Goal: Task Accomplishment & Management: Manage account settings

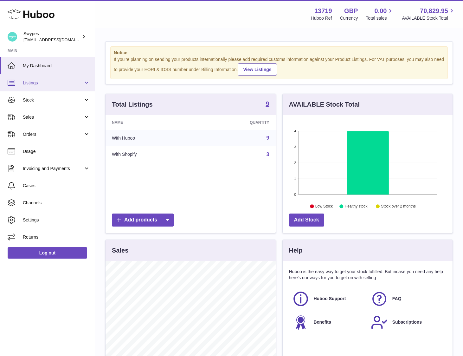
scroll to position [99, 170]
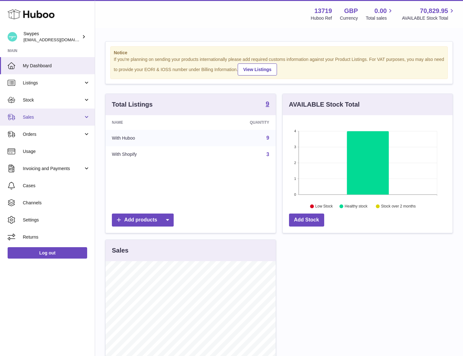
click at [55, 114] on span "Sales" at bounding box center [53, 117] width 61 height 6
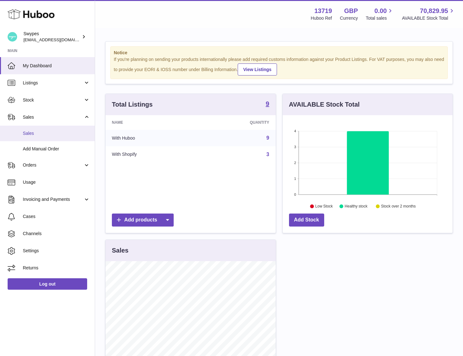
click at [51, 136] on span "Sales" at bounding box center [56, 133] width 67 height 6
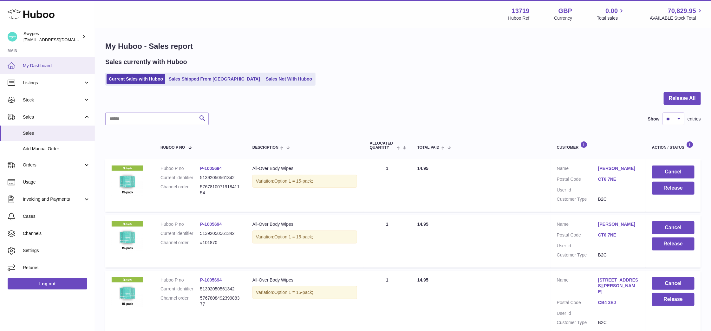
click at [61, 70] on link "My Dashboard" at bounding box center [47, 65] width 95 height 17
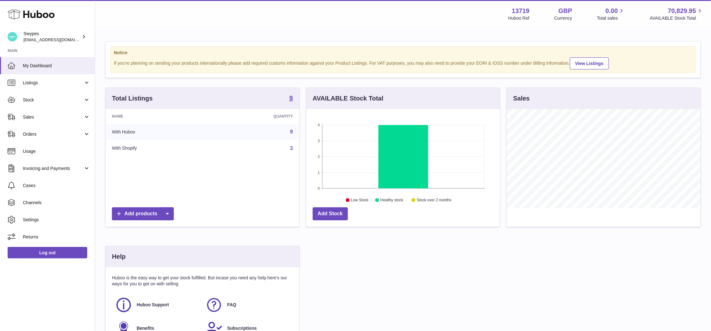
scroll to position [99, 194]
click at [49, 221] on span "Settings" at bounding box center [56, 220] width 67 height 6
click at [26, 200] on span "Channels" at bounding box center [56, 203] width 67 height 6
click at [38, 204] on span "Channels" at bounding box center [56, 203] width 67 height 6
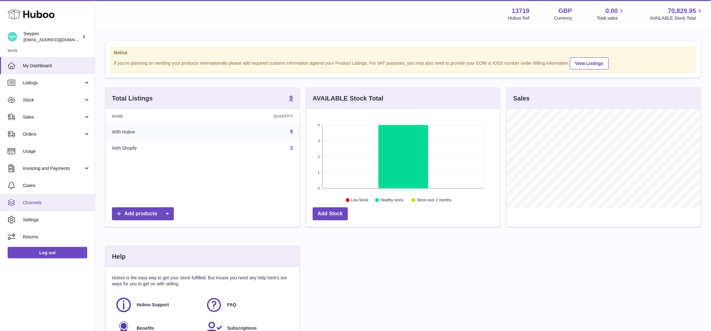
click at [38, 204] on span "Channels" at bounding box center [56, 203] width 67 height 6
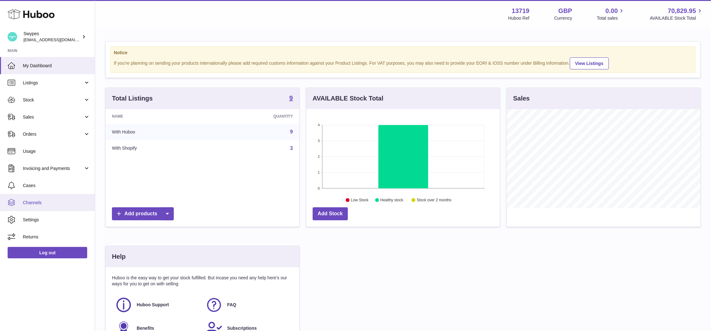
click at [38, 204] on span "Channels" at bounding box center [56, 203] width 67 height 6
click at [36, 183] on span "Cases" at bounding box center [56, 186] width 67 height 6
click at [37, 197] on link "Channels" at bounding box center [47, 202] width 95 height 17
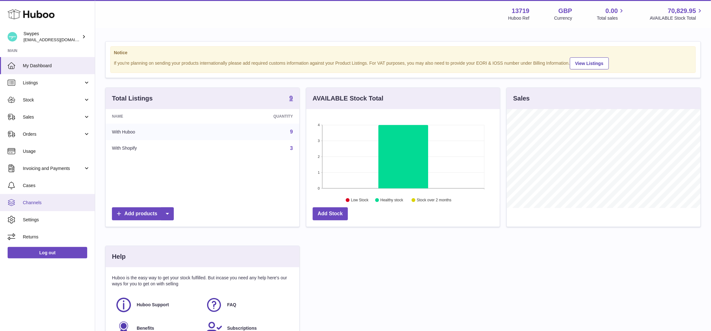
click at [37, 197] on link "Channels" at bounding box center [47, 202] width 95 height 17
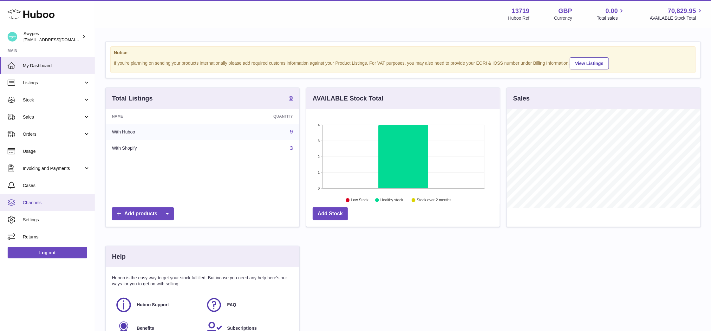
click at [68, 206] on link "Channels" at bounding box center [47, 202] width 95 height 17
click at [68, 204] on span "Channels" at bounding box center [56, 203] width 67 height 6
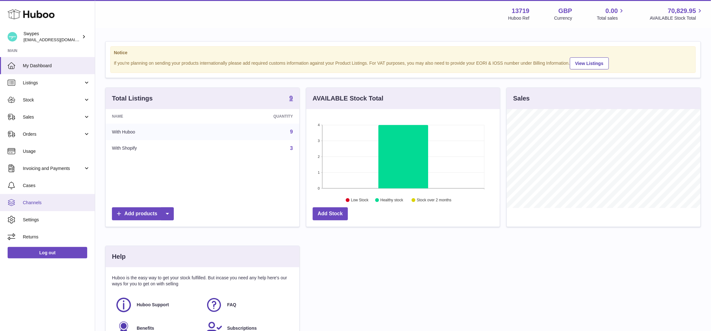
click at [68, 204] on span "Channels" at bounding box center [56, 203] width 67 height 6
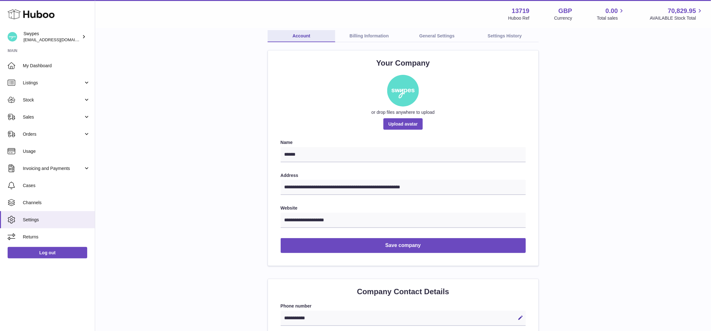
scroll to position [46, 0]
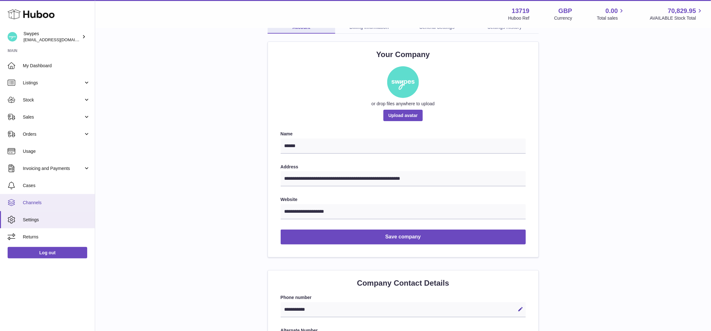
click at [62, 197] on link "Channels" at bounding box center [47, 202] width 95 height 17
click at [34, 201] on span "Channels" at bounding box center [56, 203] width 67 height 6
click at [29, 202] on span "Channels" at bounding box center [56, 203] width 67 height 6
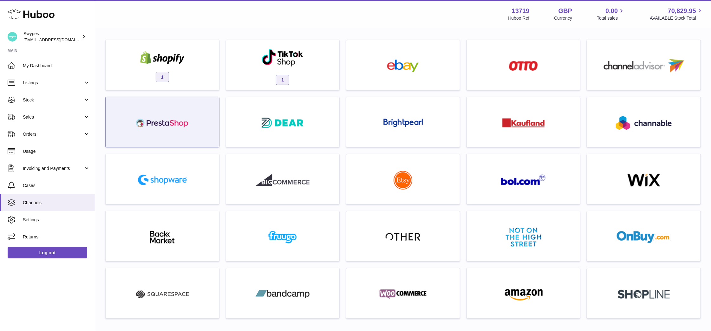
scroll to position [30, 0]
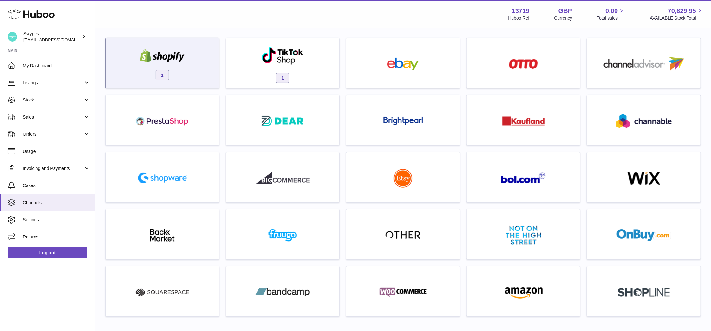
click at [194, 51] on div "1" at bounding box center [162, 64] width 107 height 41
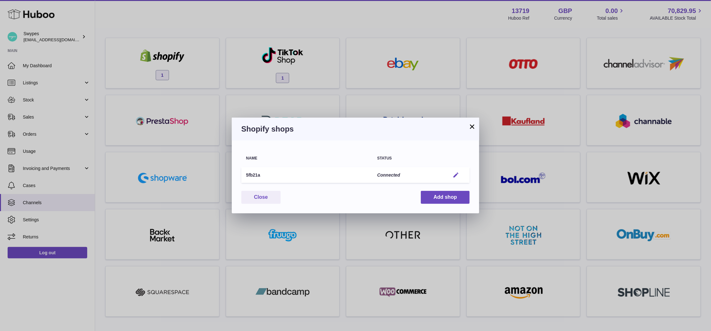
click at [458, 172] on em "button" at bounding box center [455, 175] width 7 height 7
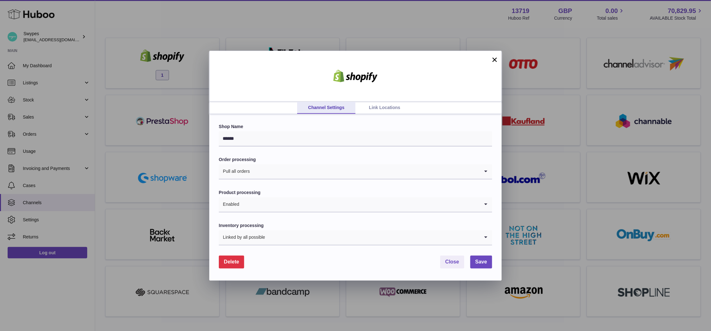
click at [405, 172] on input "Search for option" at bounding box center [364, 171] width 229 height 15
click at [404, 204] on li "Pull orders by location" at bounding box center [355, 201] width 273 height 13
click at [483, 265] on button "Save" at bounding box center [481, 261] width 22 height 13
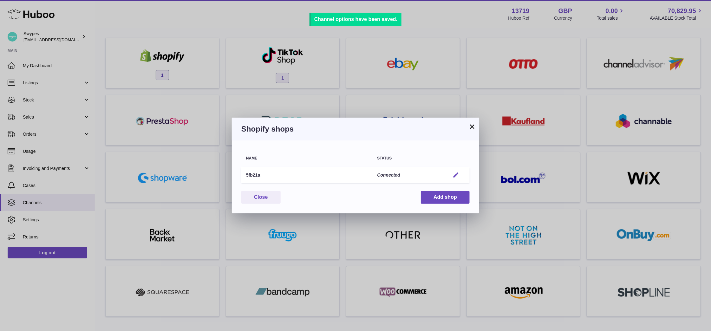
click at [457, 174] on em "button" at bounding box center [455, 175] width 7 height 7
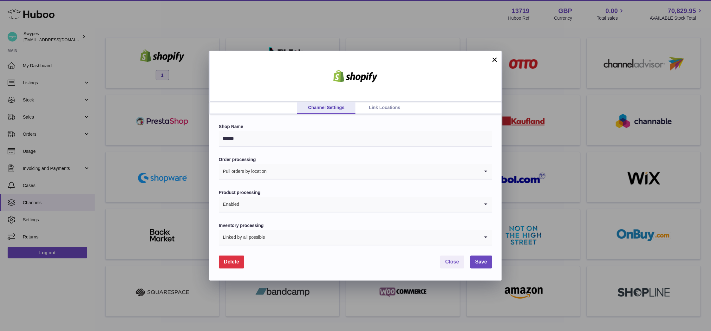
click at [384, 110] on link "Link Locations" at bounding box center [384, 108] width 58 height 12
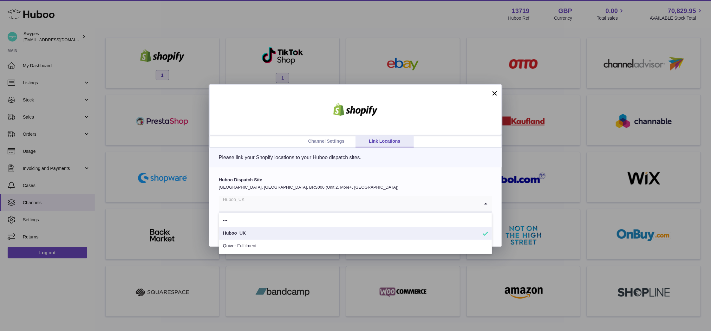
click at [359, 209] on input "Search for option" at bounding box center [349, 203] width 261 height 15
click at [372, 192] on div "Huboo Dispatch Site United Kingdom, Severn Beach, BRS006 (Unit 2, More+, UK) Hu…" at bounding box center [355, 194] width 273 height 35
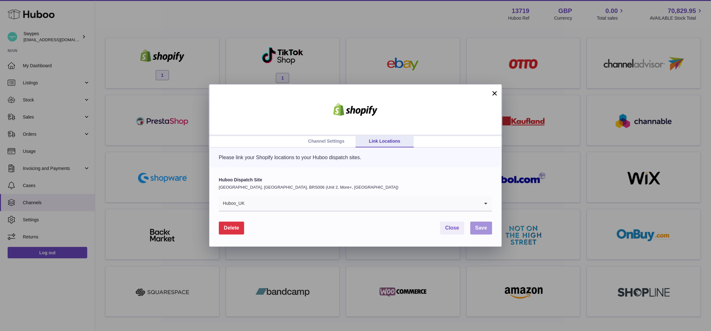
click at [483, 231] on button "Save" at bounding box center [481, 228] width 22 height 13
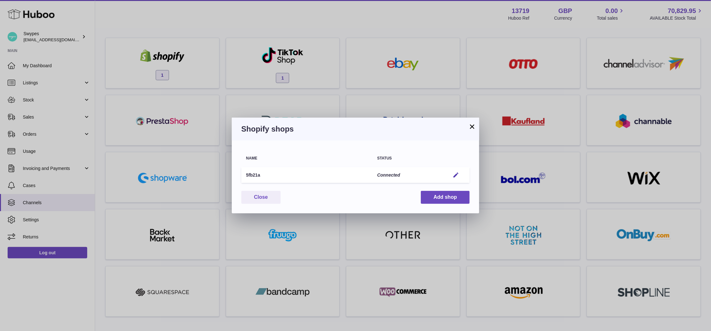
click at [473, 127] on button "×" at bounding box center [472, 127] width 8 height 8
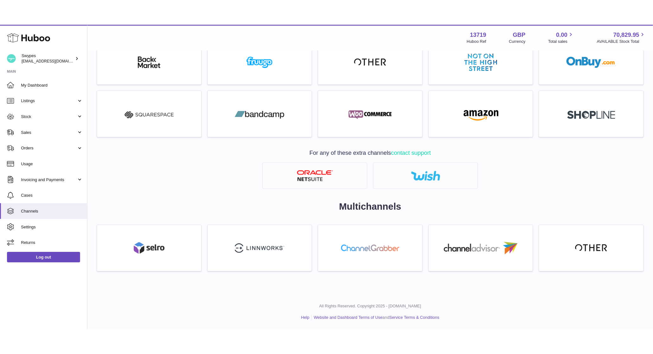
scroll to position [201, 0]
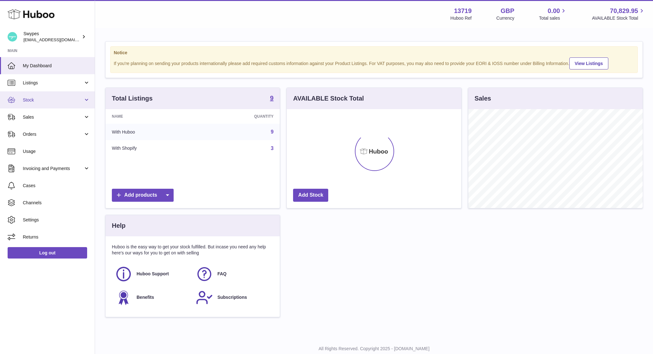
scroll to position [99, 175]
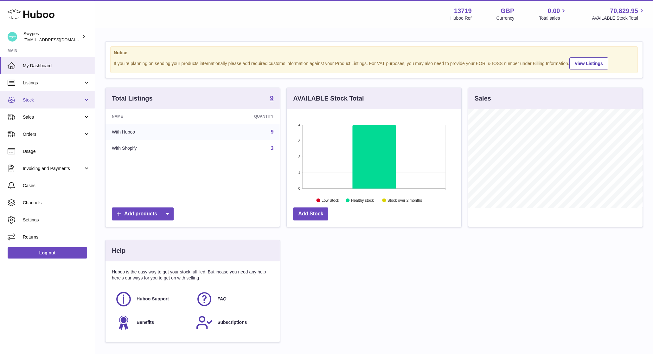
click at [58, 95] on link "Stock" at bounding box center [47, 99] width 95 height 17
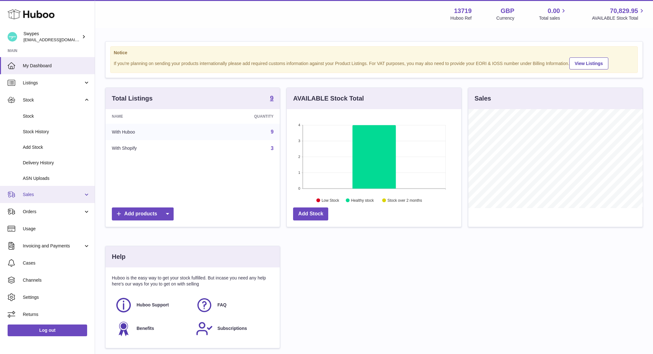
click at [51, 191] on span "Sales" at bounding box center [53, 194] width 61 height 6
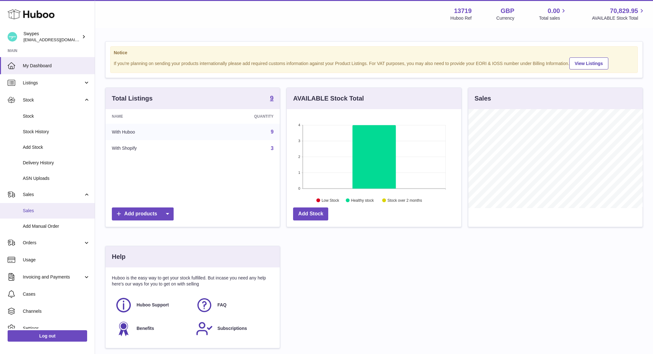
click at [50, 216] on link "Sales" at bounding box center [47, 211] width 95 height 16
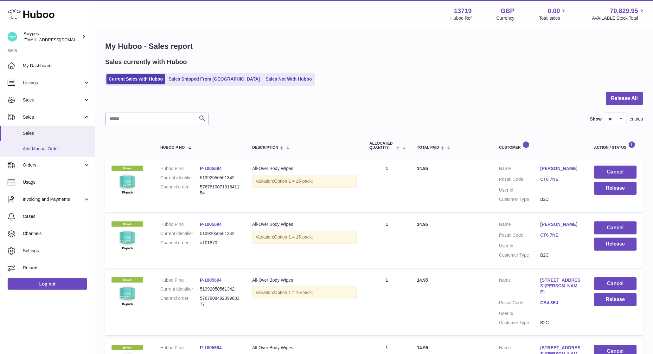
click at [46, 142] on link "Add Manual Order" at bounding box center [47, 149] width 95 height 16
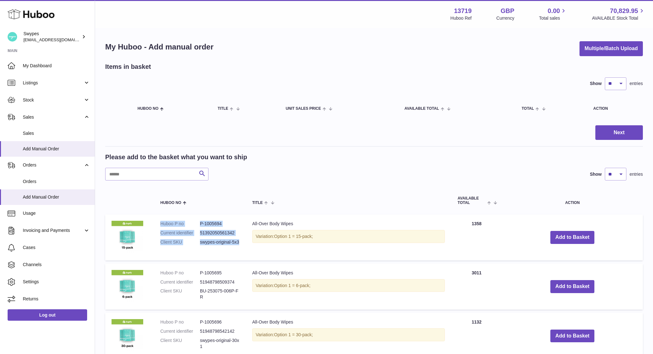
drag, startPoint x: 160, startPoint y: 224, endPoint x: 220, endPoint y: 246, distance: 63.5
click at [220, 246] on dl "Huboo P no P-1005694 Current identifier 51392050561342 Client SKU swypes-origin…" at bounding box center [199, 235] width 79 height 28
copy dl "Huboo P no P-1005694 Current identifier 51392050561342 Client SKU swypes-origin…"
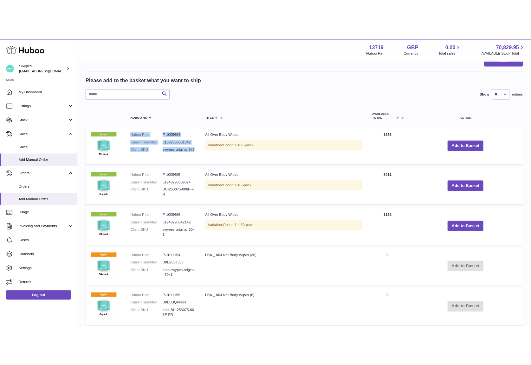
scroll to position [122, 0]
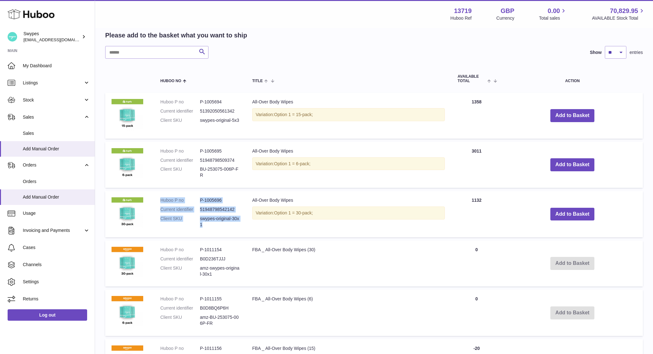
drag, startPoint x: 161, startPoint y: 201, endPoint x: 216, endPoint y: 225, distance: 59.9
click at [216, 225] on dl "Huboo P no P-1005696 Current identifier 51948798542142 Client SKU swypes-origin…" at bounding box center [199, 214] width 79 height 34
copy dl "Huboo P no P-1005696 Current identifier 51948798542142 Client SKU swypes-origin…"
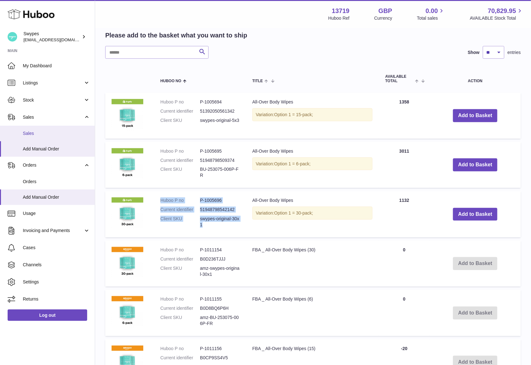
click at [72, 134] on span "Sales" at bounding box center [56, 133] width 67 height 6
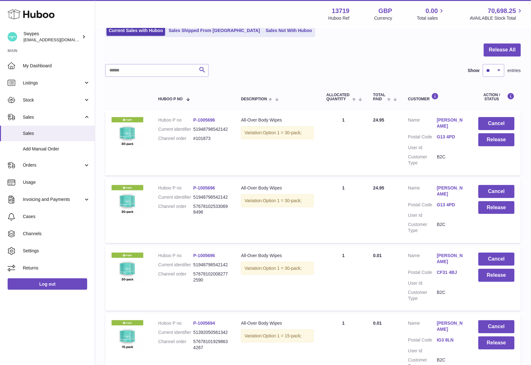
scroll to position [70, 0]
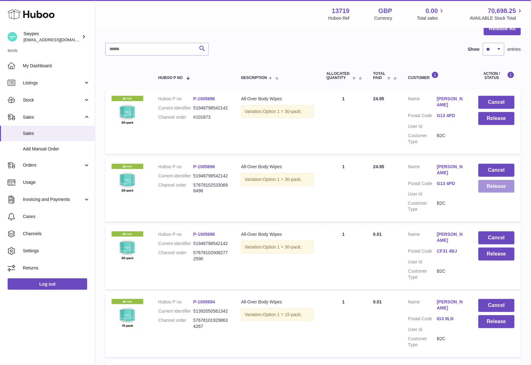
click at [498, 188] on button "Release" at bounding box center [496, 186] width 36 height 13
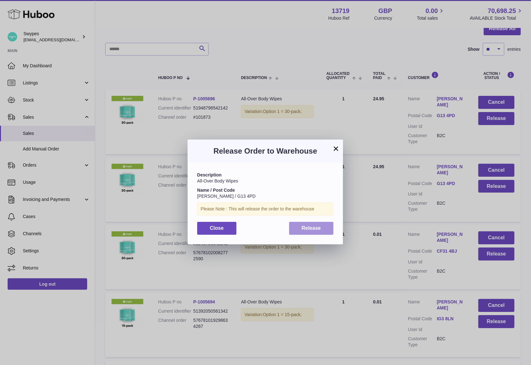
click at [313, 229] on span "Release" at bounding box center [311, 227] width 19 height 5
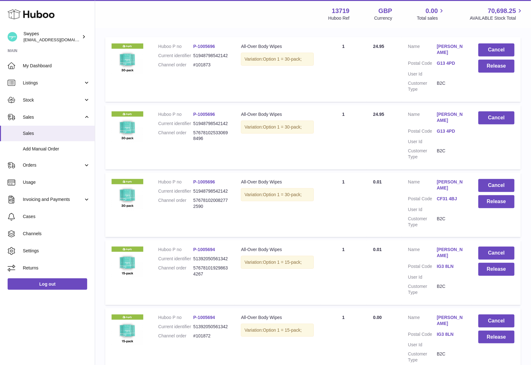
scroll to position [155, 0]
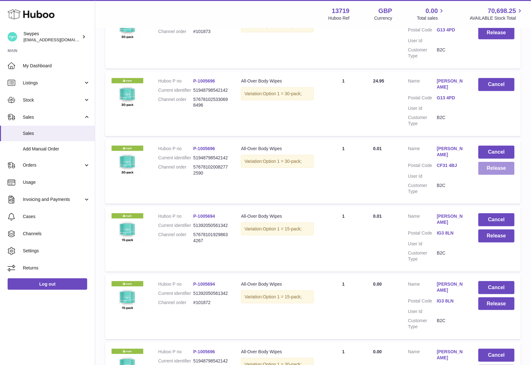
click at [481, 168] on button "Release" at bounding box center [496, 168] width 36 height 13
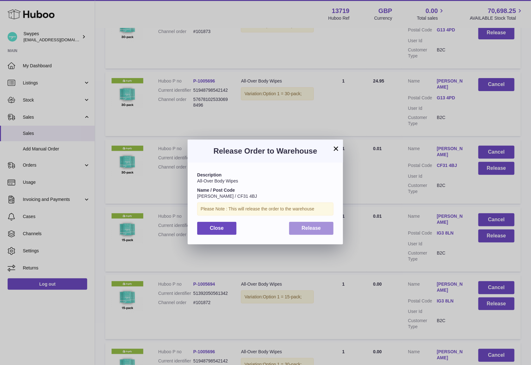
click at [320, 230] on span "Release" at bounding box center [311, 227] width 19 height 5
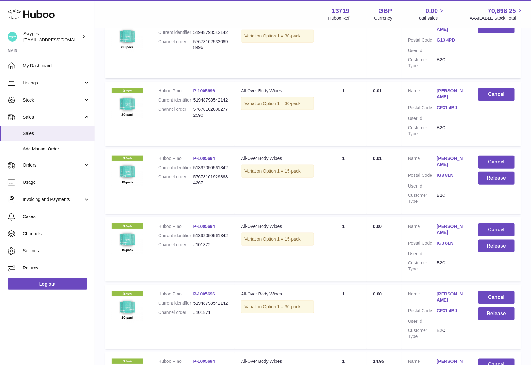
scroll to position [234, 0]
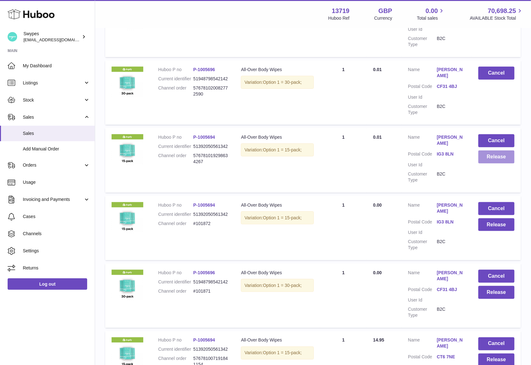
click at [487, 157] on button "Release" at bounding box center [496, 156] width 36 height 13
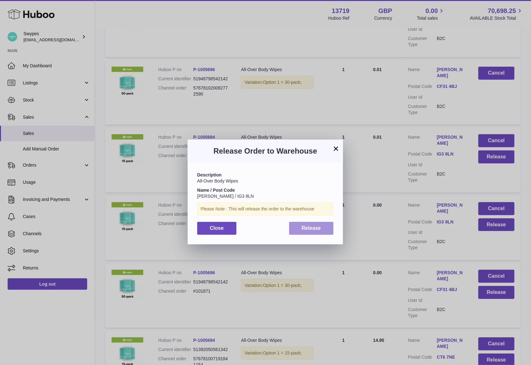
click at [313, 228] on span "Release" at bounding box center [311, 227] width 19 height 5
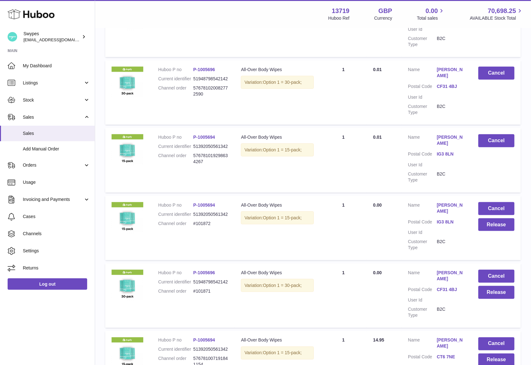
click at [206, 137] on link "P-1005694" at bounding box center [204, 136] width 22 height 5
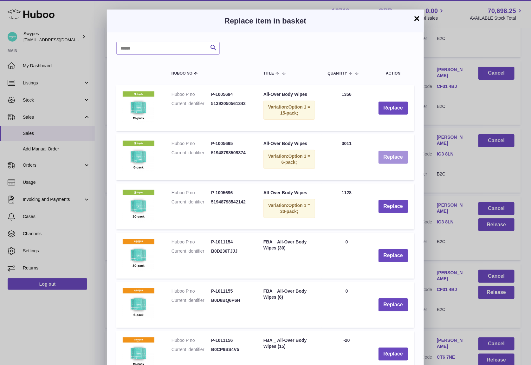
click at [398, 160] on button "Replace" at bounding box center [392, 157] width 29 height 13
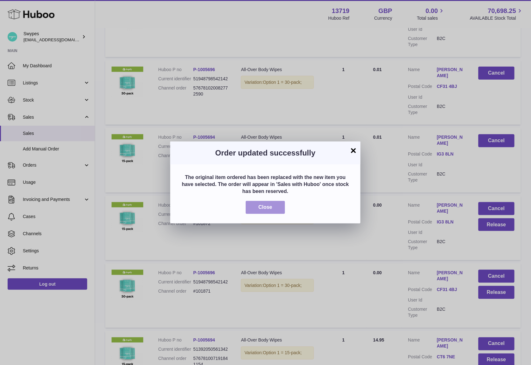
click at [271, 205] on span "Close" at bounding box center [265, 206] width 14 height 5
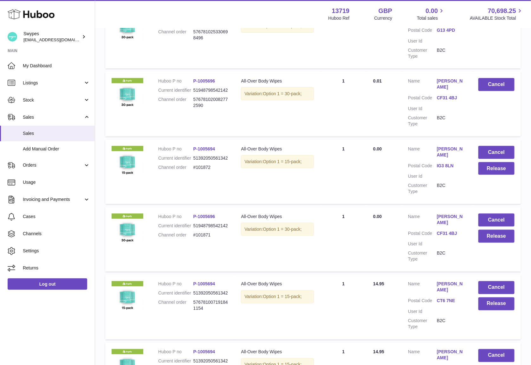
scroll to position [283, 0]
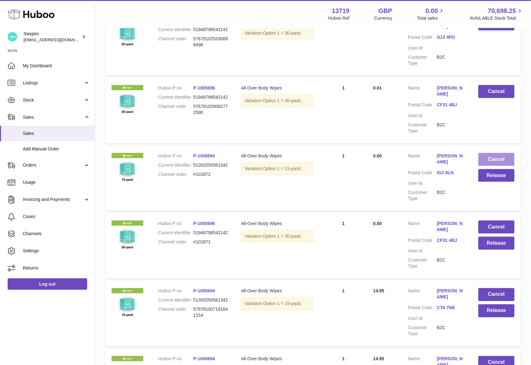
click at [486, 158] on button "Cancel" at bounding box center [496, 159] width 36 height 13
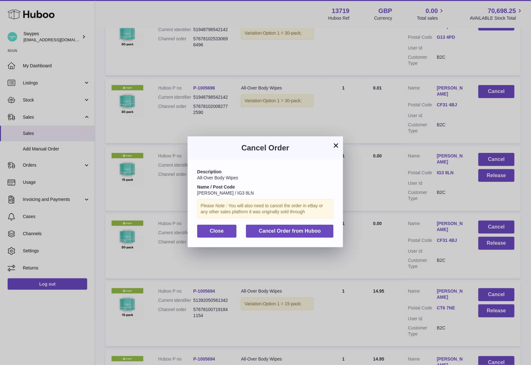
click at [287, 241] on div "Description All-Over Body Wipes Name / Post Code [PERSON_NAME] / IG3 8LN Please…" at bounding box center [265, 202] width 155 height 87
click at [287, 231] on span "Cancel Order from Huboo" at bounding box center [290, 230] width 62 height 5
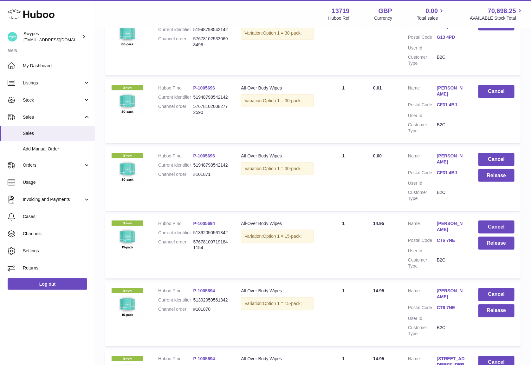
click at [202, 86] on link "P-1005696" at bounding box center [204, 87] width 22 height 5
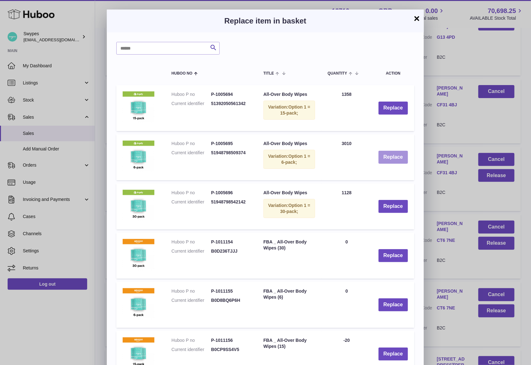
click at [381, 153] on button "Replace" at bounding box center [392, 157] width 29 height 13
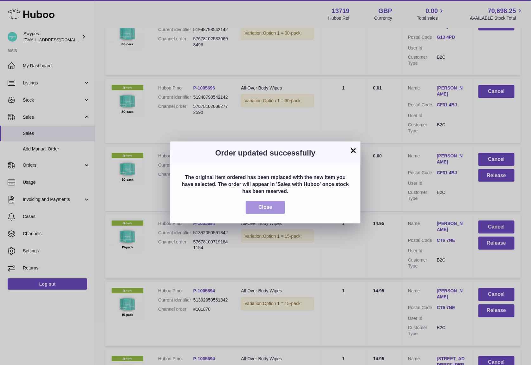
click at [263, 212] on button "Close" at bounding box center [265, 207] width 39 height 13
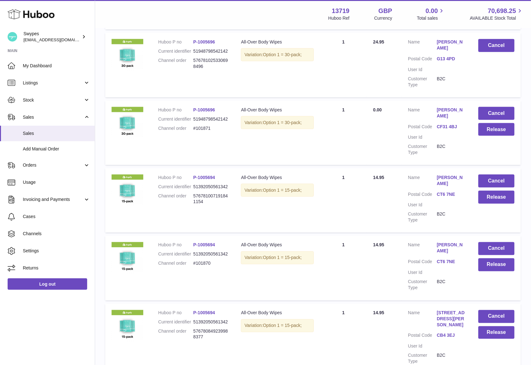
scroll to position [304, 0]
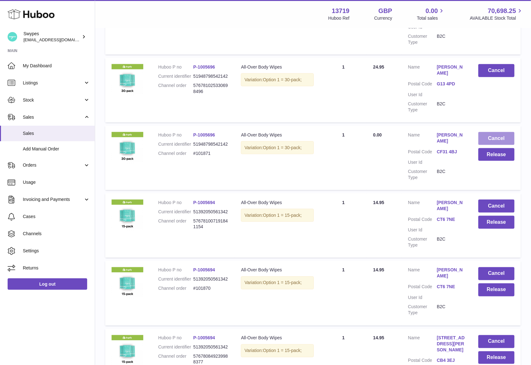
click at [506, 134] on button "Cancel" at bounding box center [496, 138] width 36 height 13
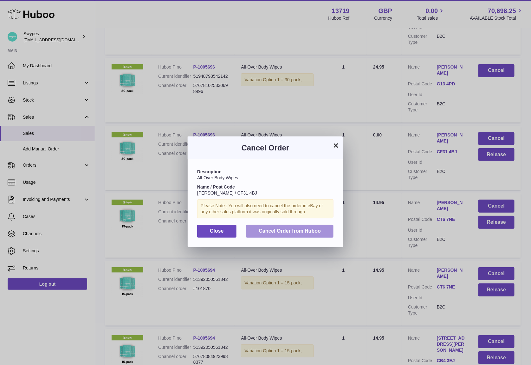
click at [288, 226] on button "Cancel Order from Huboo" at bounding box center [289, 230] width 87 height 13
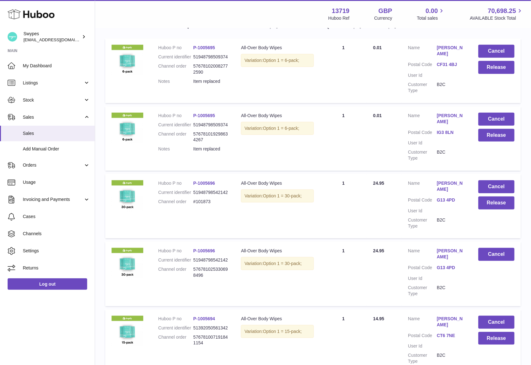
scroll to position [122, 0]
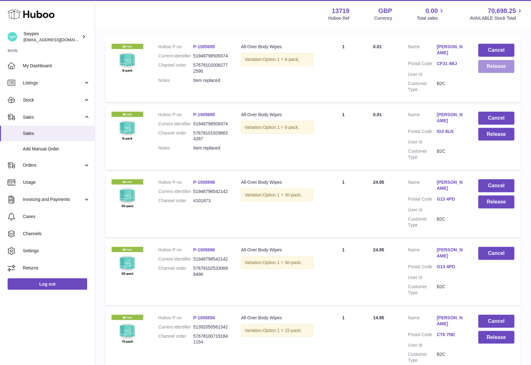
click at [494, 66] on button "Release" at bounding box center [496, 66] width 36 height 13
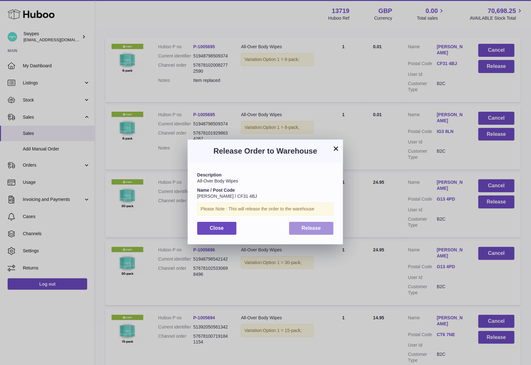
click at [331, 226] on button "Release" at bounding box center [311, 228] width 45 height 13
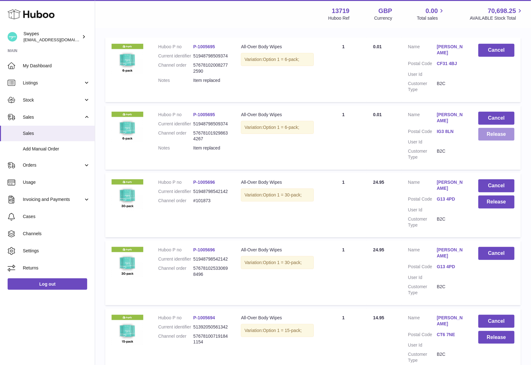
click at [488, 137] on button "Release" at bounding box center [496, 134] width 36 height 13
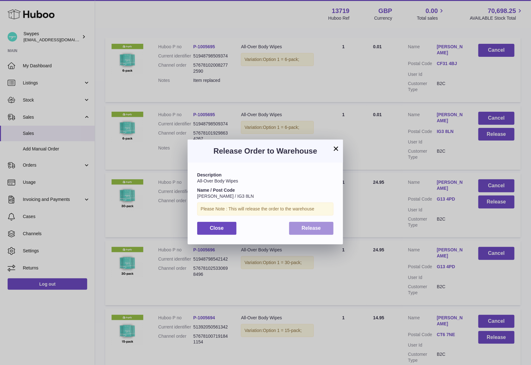
click at [330, 228] on button "Release" at bounding box center [311, 228] width 45 height 13
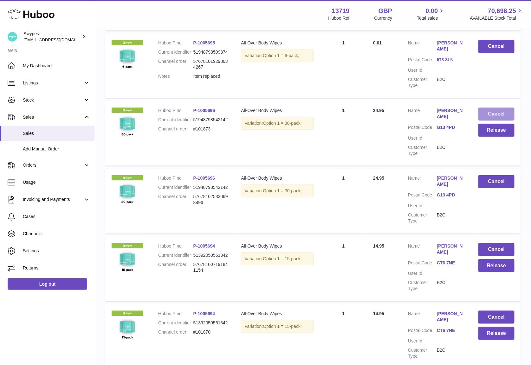
scroll to position [195, 0]
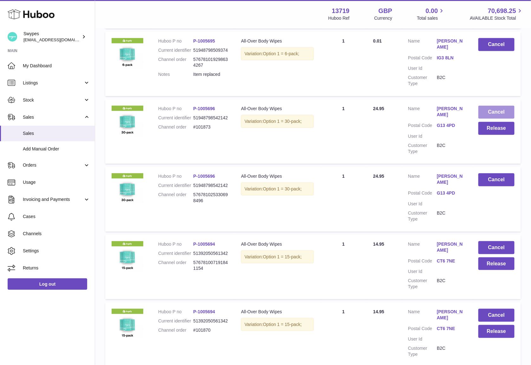
click at [495, 111] on button "Cancel" at bounding box center [496, 112] width 36 height 13
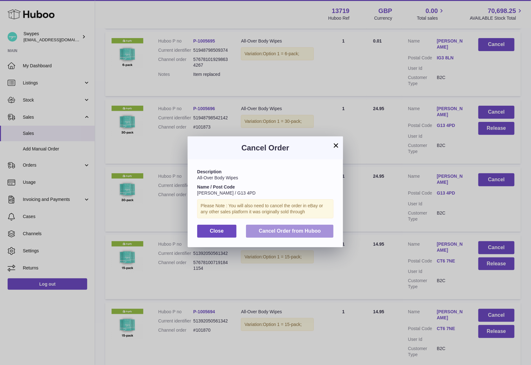
click at [322, 225] on button "Cancel Order from Huboo" at bounding box center [289, 230] width 87 height 13
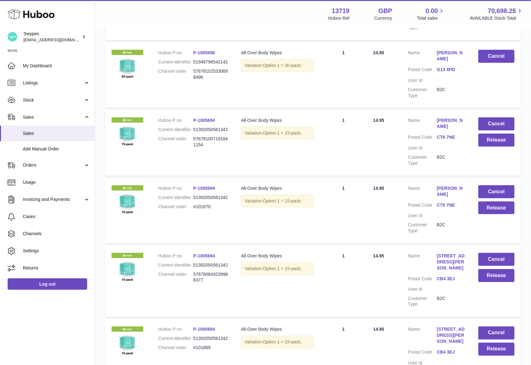
scroll to position [276, 0]
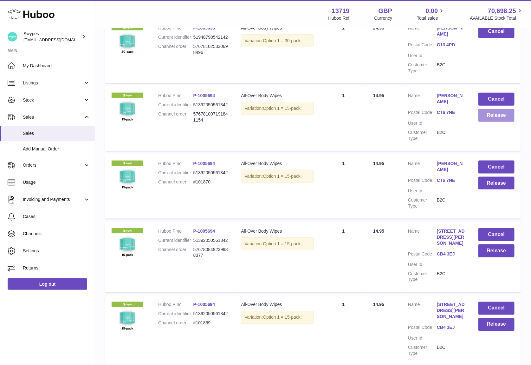
click at [482, 113] on button "Release" at bounding box center [496, 115] width 36 height 13
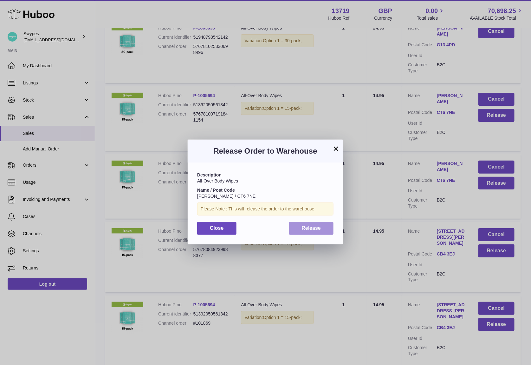
click at [322, 230] on button "Release" at bounding box center [311, 228] width 45 height 13
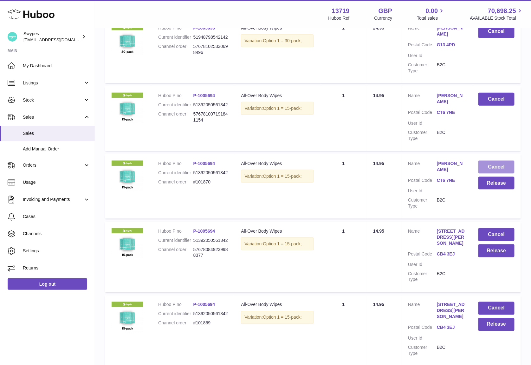
click at [489, 161] on button "Cancel" at bounding box center [496, 166] width 36 height 13
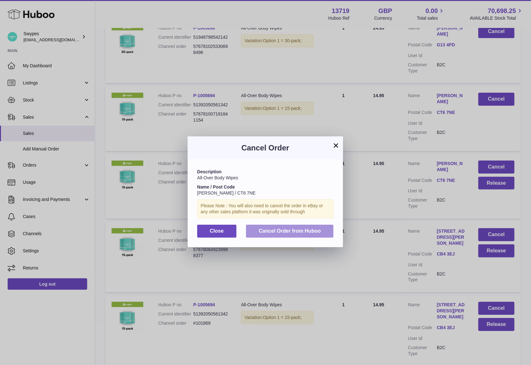
click at [325, 228] on button "Cancel Order from Huboo" at bounding box center [289, 230] width 87 height 13
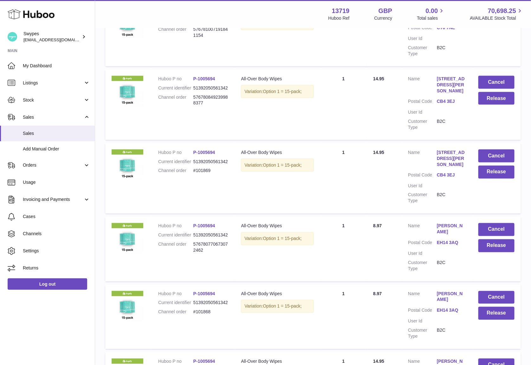
scroll to position [362, 0]
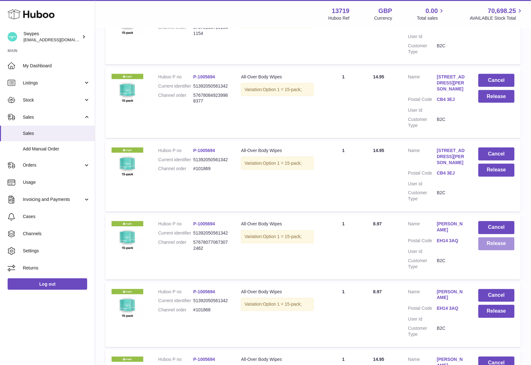
click at [485, 243] on button "Release" at bounding box center [496, 243] width 36 height 13
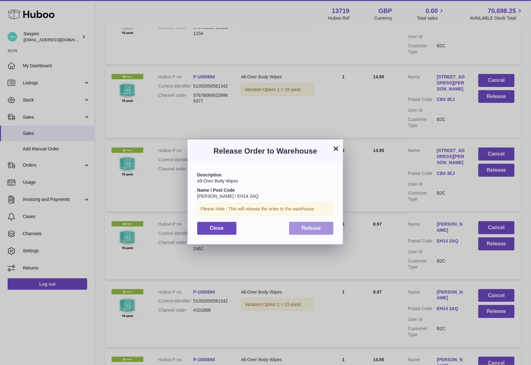
click at [299, 225] on button "Release" at bounding box center [311, 228] width 45 height 13
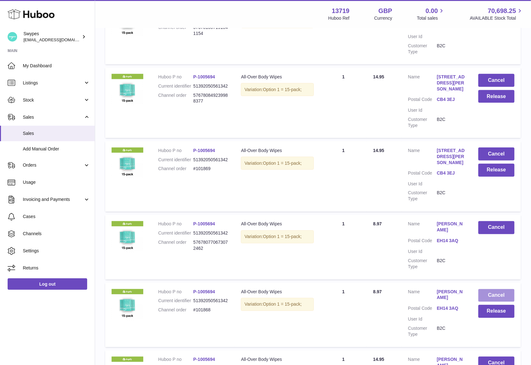
click at [492, 293] on button "Cancel" at bounding box center [496, 295] width 36 height 13
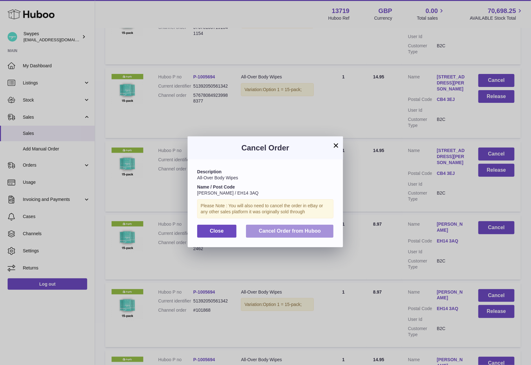
click at [314, 229] on span "Cancel Order from Huboo" at bounding box center [290, 230] width 62 height 5
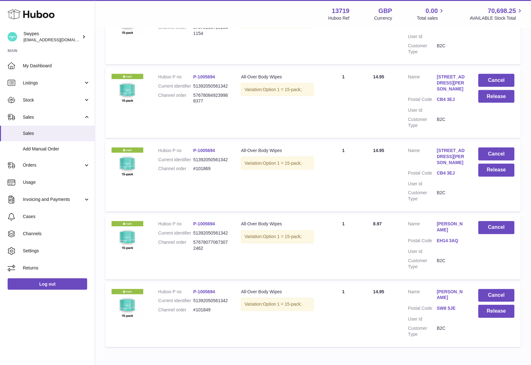
scroll to position [350, 0]
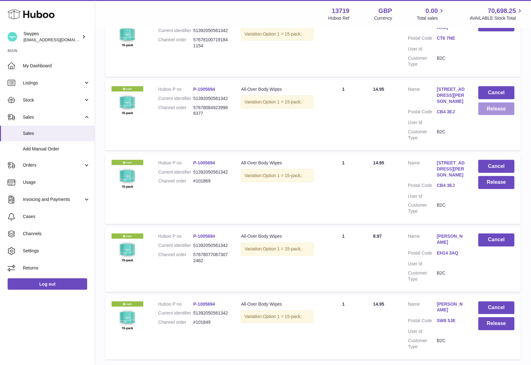
click at [489, 109] on button "Release" at bounding box center [496, 108] width 36 height 13
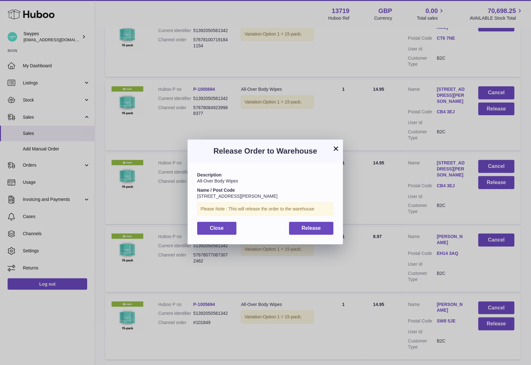
click at [318, 239] on div "Description All-Over Body Wipes Name / Post Code [STREET_ADDRESS][PERSON_NAME] …" at bounding box center [265, 202] width 155 height 81
click at [318, 227] on span "Release" at bounding box center [311, 227] width 19 height 5
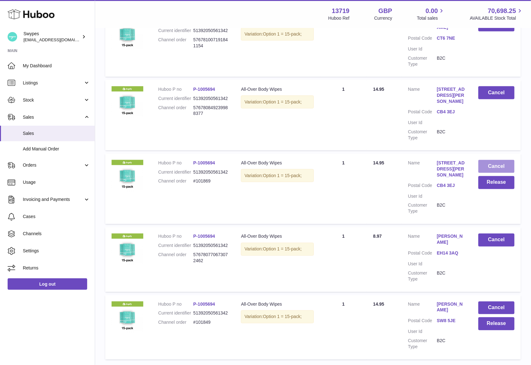
click at [483, 160] on button "Cancel" at bounding box center [496, 166] width 36 height 13
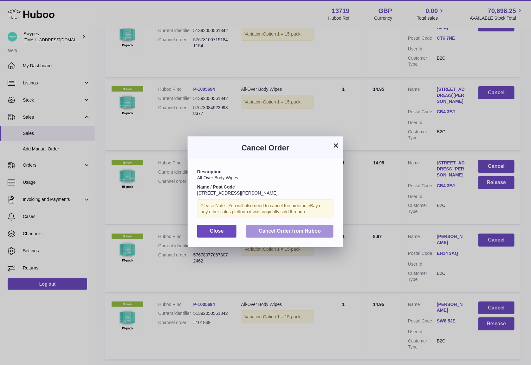
click at [299, 233] on span "Cancel Order from Huboo" at bounding box center [290, 230] width 62 height 5
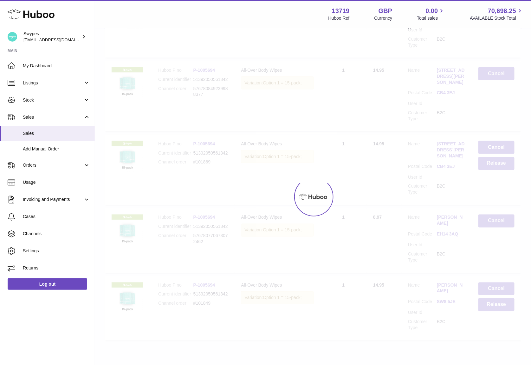
scroll to position [323, 0]
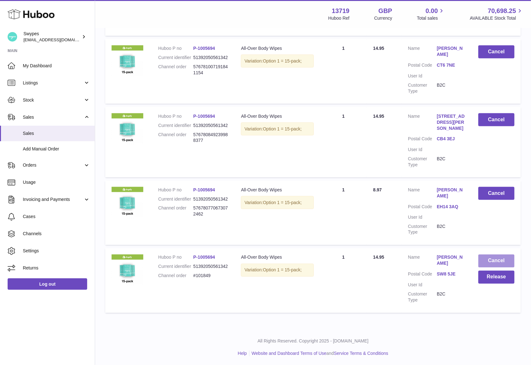
click at [494, 259] on button "Cancel" at bounding box center [496, 260] width 36 height 13
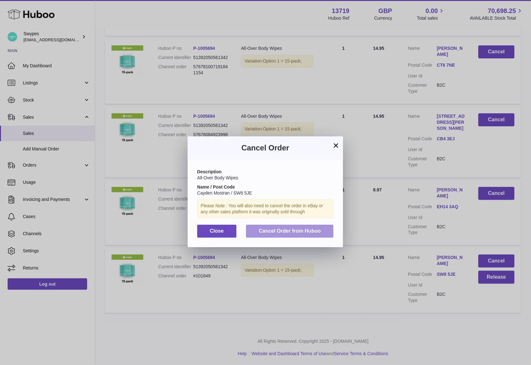
click at [300, 228] on span "Cancel Order from Huboo" at bounding box center [290, 230] width 62 height 5
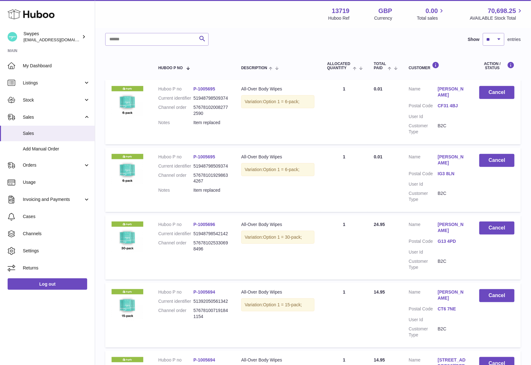
scroll to position [0, 0]
